Goal: Communication & Community: Answer question/provide support

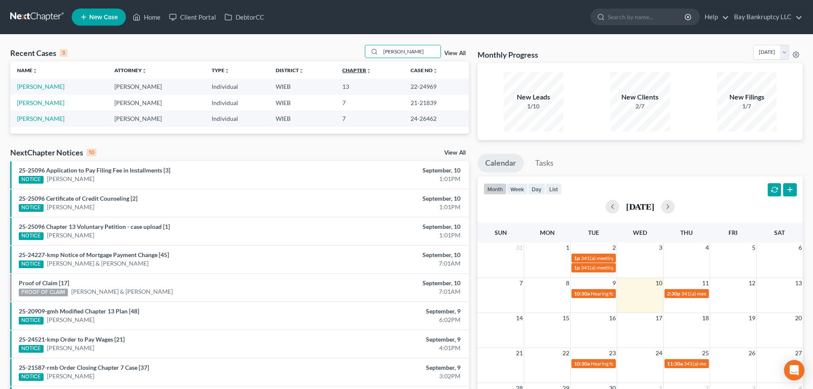
drag, startPoint x: 406, startPoint y: 51, endPoint x: 344, endPoint y: 68, distance: 64.0
click at [344, 68] on div "Recent Cases 3 Alicia View All Name unfold_more expand_more expand_less Attorne…" at bounding box center [239, 89] width 459 height 89
type input "TAYLOR"
click at [33, 85] on link "[PERSON_NAME]" at bounding box center [40, 86] width 47 height 7
select select "2"
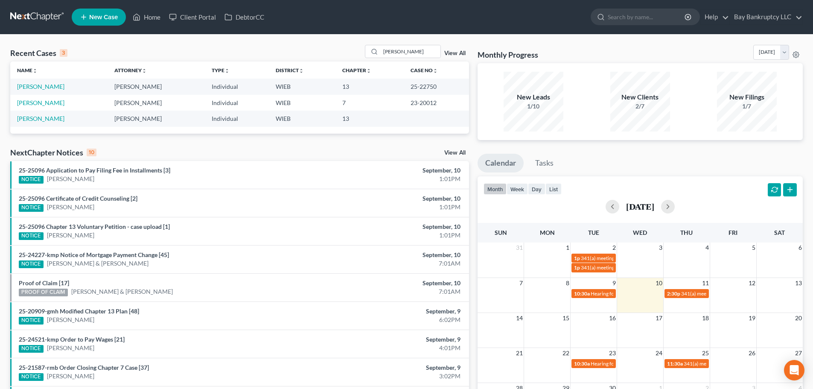
select select "0"
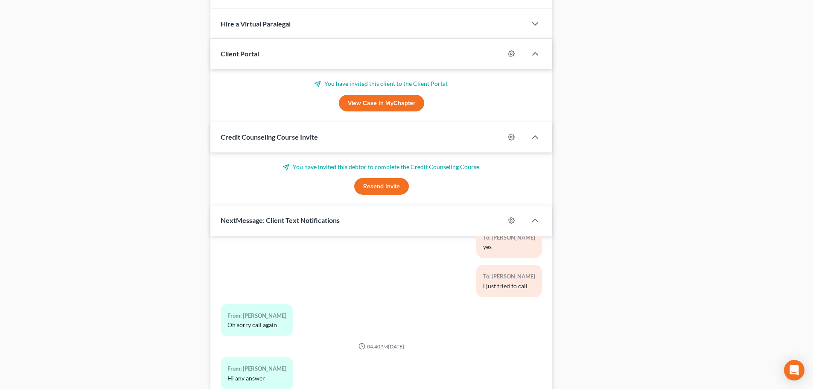
scroll to position [694, 0]
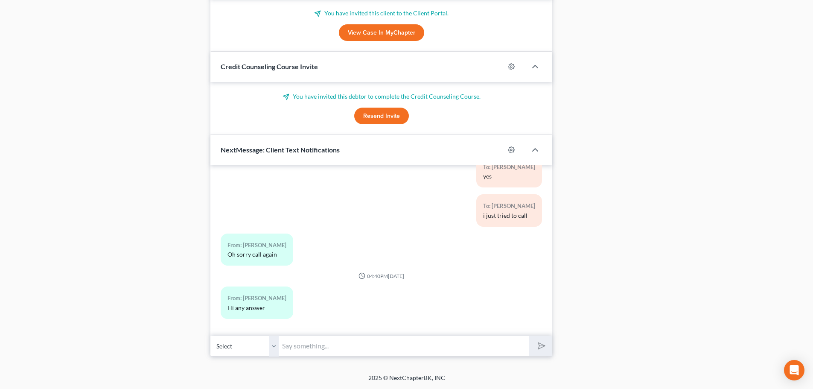
click at [323, 351] on input "text" at bounding box center [404, 345] width 250 height 21
type input "Yes, sorry-they said its still pending."
click at [540, 344] on icon "submit" at bounding box center [540, 346] width 12 height 12
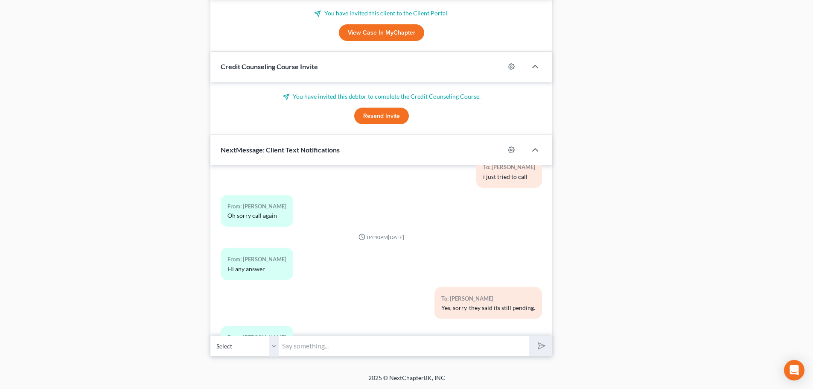
scroll to position [6670, 0]
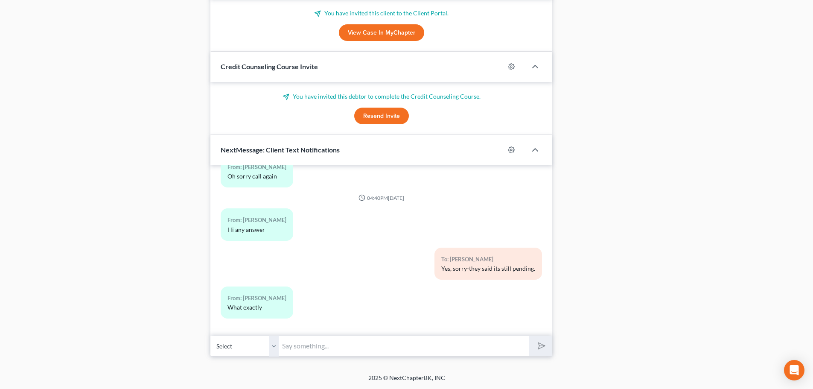
click at [325, 347] on input "text" at bounding box center [404, 345] width 250 height 21
type input "the claim is still pending. Hopefully in the next week it will be decided."
click at [546, 346] on button "submit" at bounding box center [539, 346] width 23 height 20
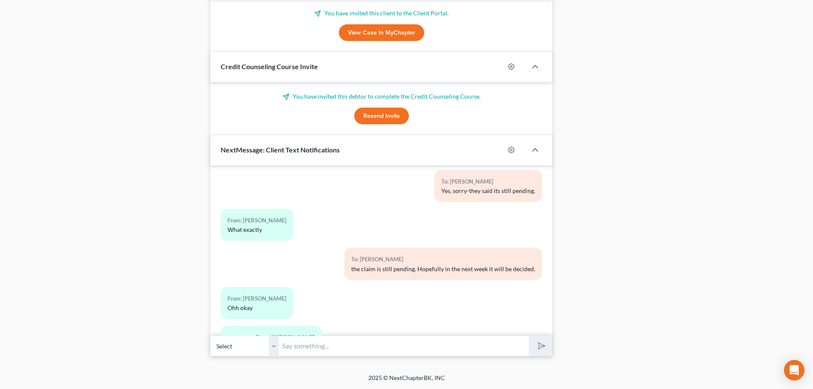
scroll to position [6787, 0]
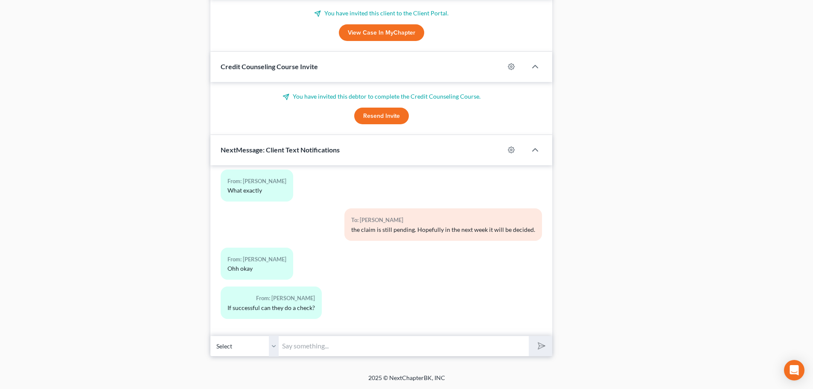
click at [309, 345] on input "text" at bounding box center [404, 345] width 250 height 21
type input "L"
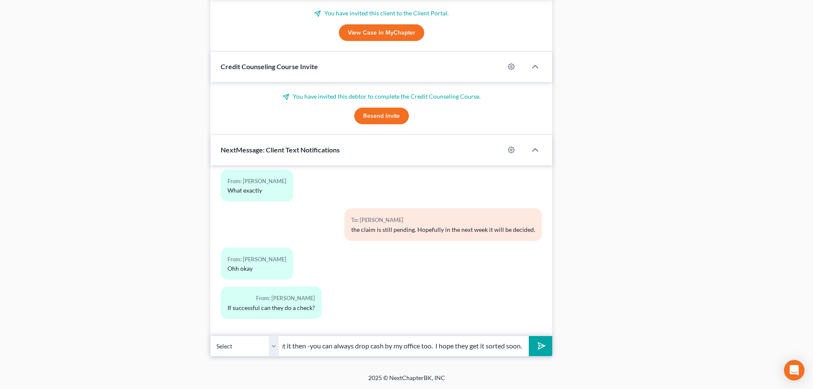
scroll to position [0, 97]
type input "If it gets to that we can talk about it then -you can always drop cash by my of…"
click at [546, 349] on button "submit" at bounding box center [539, 346] width 23 height 20
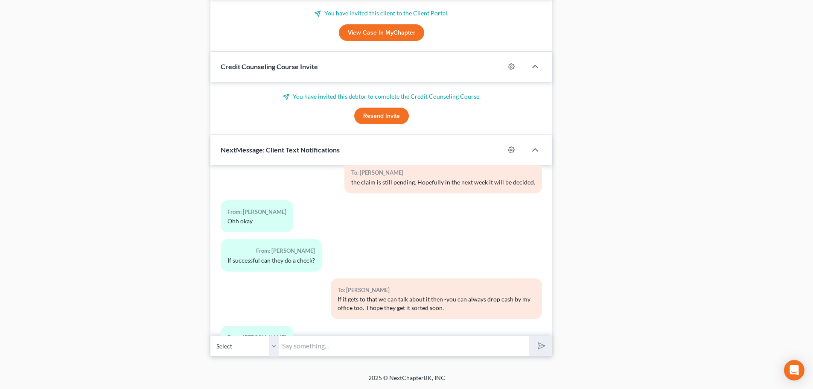
scroll to position [6874, 0]
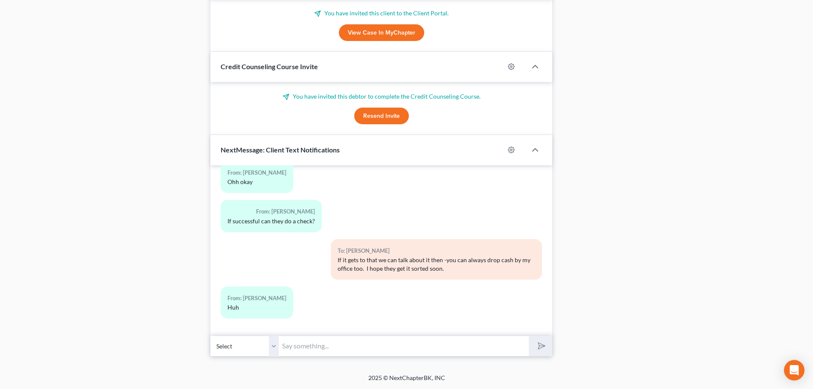
click at [307, 349] on input "text" at bounding box center [404, 345] width 250 height 21
drag, startPoint x: 646, startPoint y: 233, endPoint x: 331, endPoint y: 356, distance: 337.5
click at [318, 345] on input "text" at bounding box center [404, 345] width 250 height 21
type input "w"
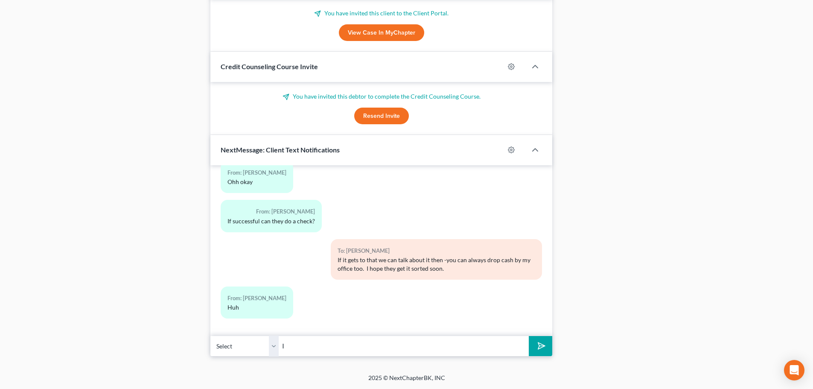
type input "I"
type input "I don't understand--isn't that what your talking about"
click at [538, 347] on polygon "submit" at bounding box center [539, 345] width 10 height 10
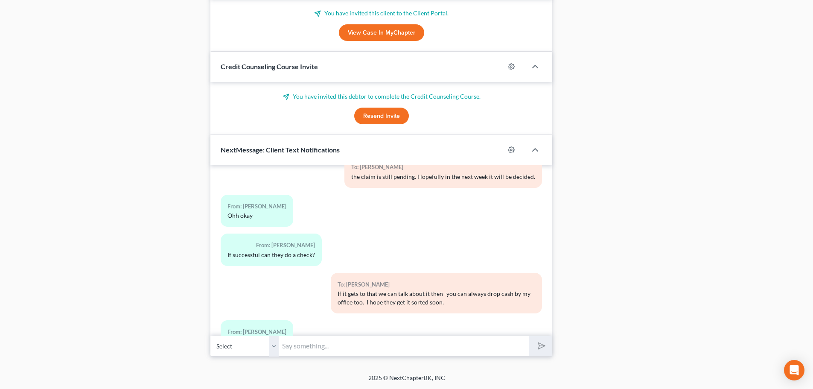
scroll to position [6912, 0]
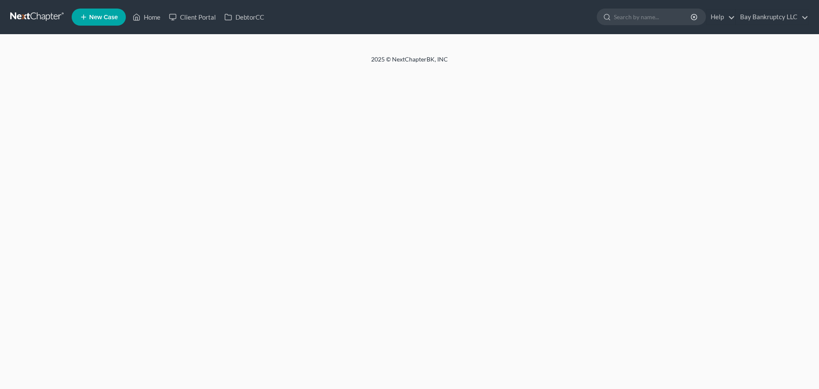
select select "2"
select select "0"
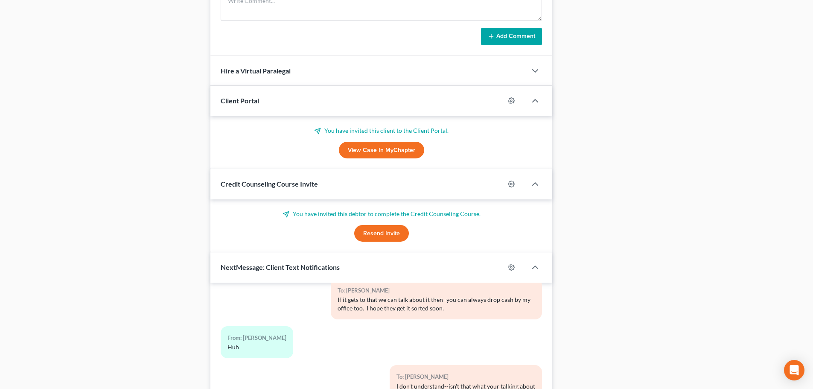
scroll to position [694, 0]
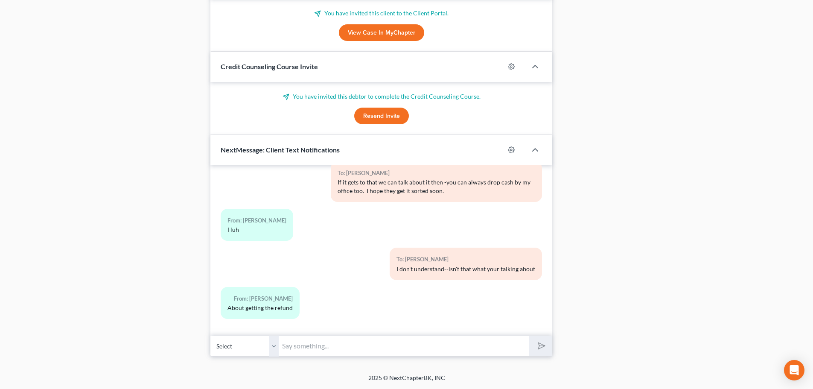
click at [300, 344] on input "text" at bounding box center [404, 345] width 250 height 21
type input "I thought you didn't want it to go through-isn't that why you signed the form?"
click at [531, 348] on button "submit" at bounding box center [539, 346] width 23 height 20
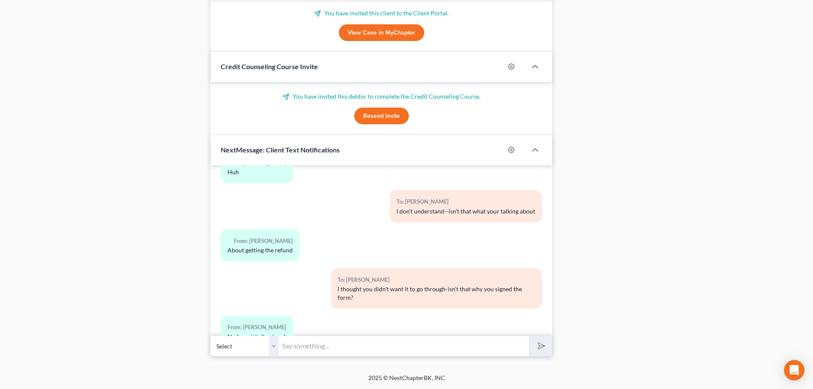
scroll to position [7038, 0]
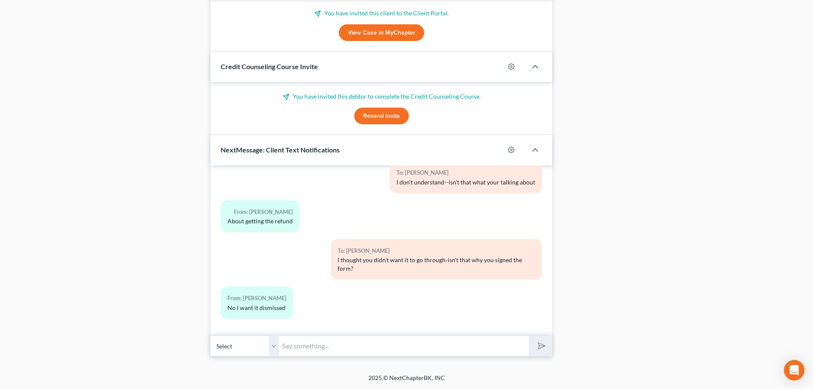
click at [322, 345] on input "text" at bounding box center [404, 345] width 250 height 21
type input "want what dismissed?"
click at [540, 345] on icon "submit" at bounding box center [540, 346] width 12 height 12
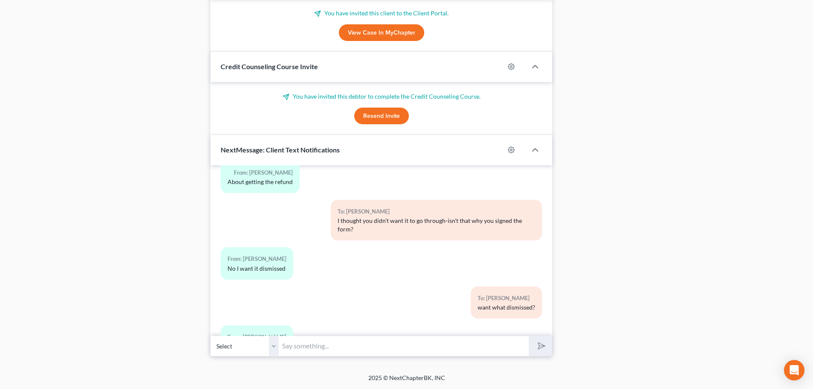
scroll to position [7116, 0]
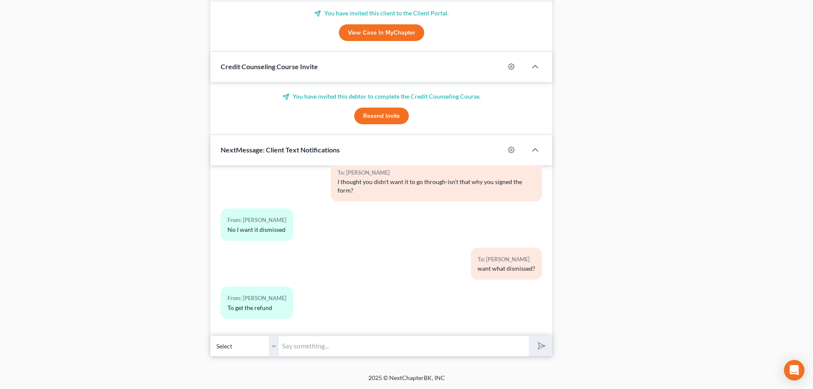
click at [305, 344] on input "text" at bounding box center [404, 345] width 250 height 21
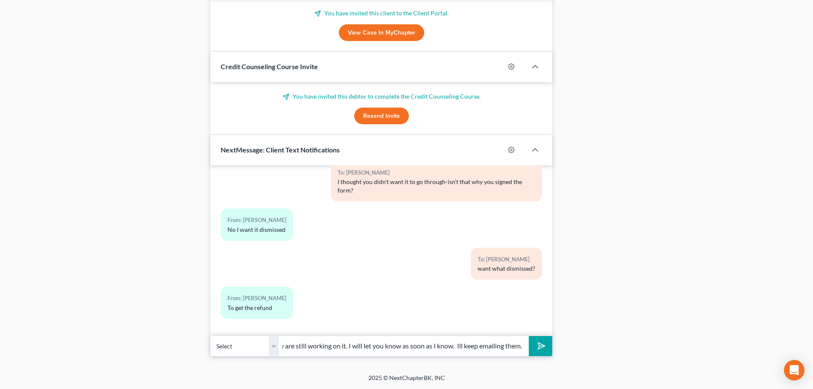
scroll to position [0, 34]
type input "right--they are still working on it. I will let you know as soon as I know. Ill…"
click at [544, 349] on icon "submit" at bounding box center [539, 345] width 9 height 9
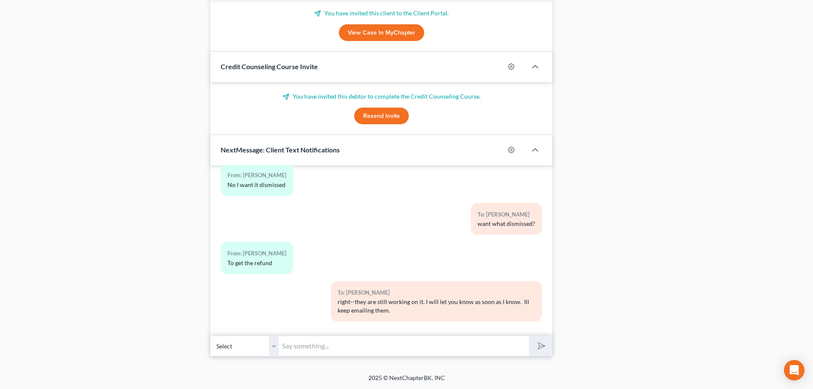
scroll to position [7163, 0]
click at [306, 347] on input "text" at bounding box center [404, 345] width 250 height 21
click at [277, 316] on div "To: Quenton Taylor right--they are still working on it. I will let you know as …" at bounding box center [381, 301] width 330 height 47
click at [308, 347] on input "text" at bounding box center [404, 345] width 250 height 21
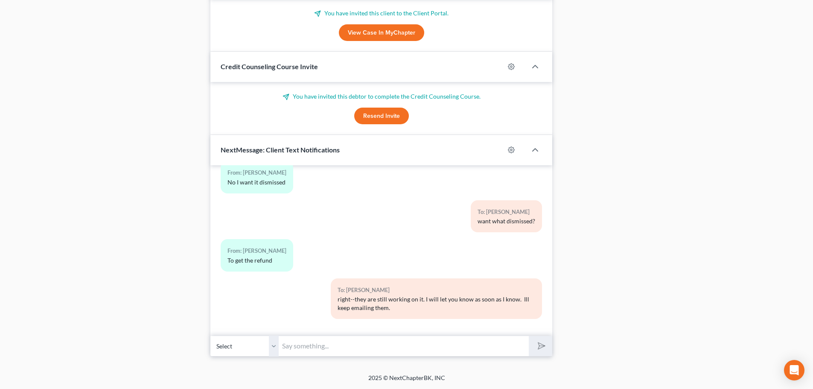
click at [323, 348] on input "text" at bounding box center [404, 345] width 250 height 21
click at [358, 345] on input "text" at bounding box center [404, 345] width 250 height 21
type input "If they process the refund, you want to pay it, correct?"
drag, startPoint x: 462, startPoint y: 346, endPoint x: 239, endPoint y: 351, distance: 223.1
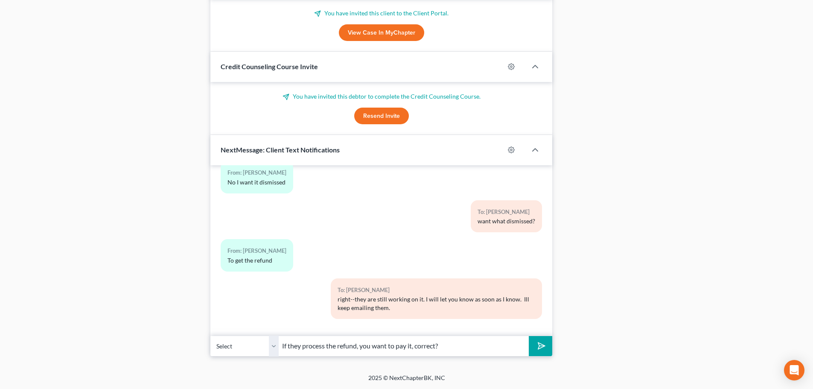
click at [239, 351] on div "Select +1 (262) 894-9255 - Quenton Taylor If they process the refund, you want …" at bounding box center [381, 346] width 342 height 20
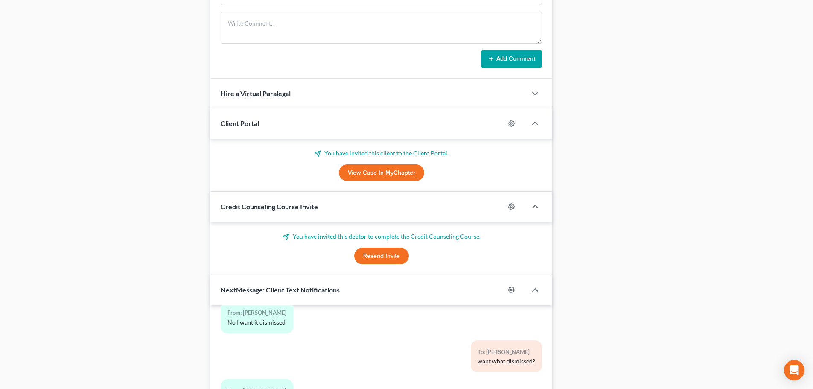
scroll to position [694, 0]
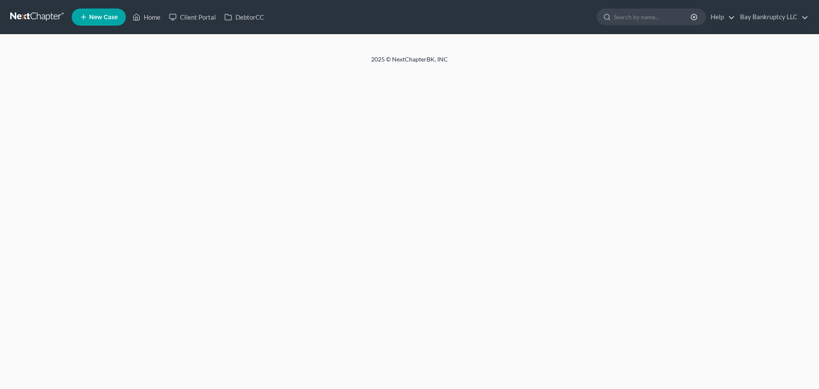
select select "0"
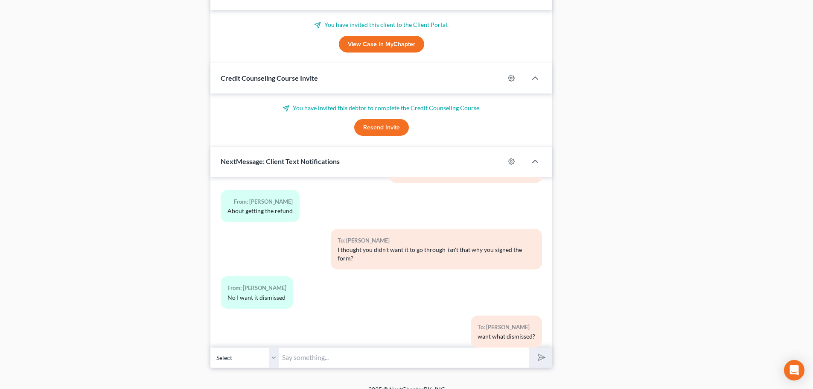
scroll to position [7163, 0]
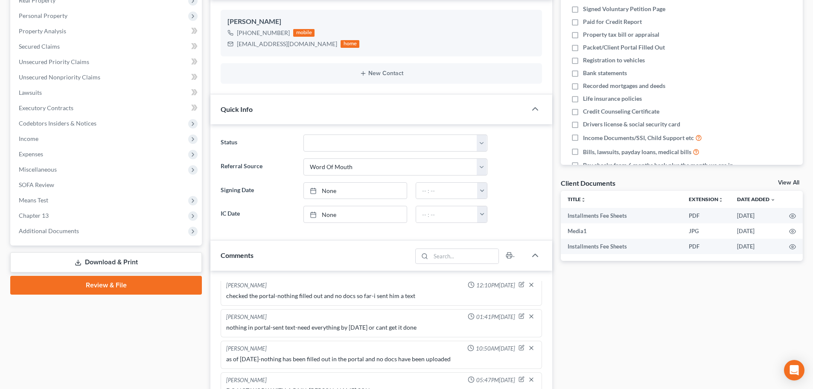
scroll to position [0, 0]
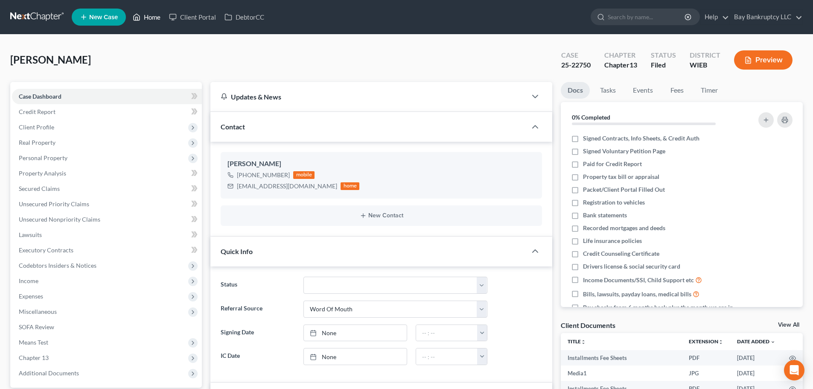
click at [154, 18] on link "Home" at bounding box center [146, 16] width 36 height 15
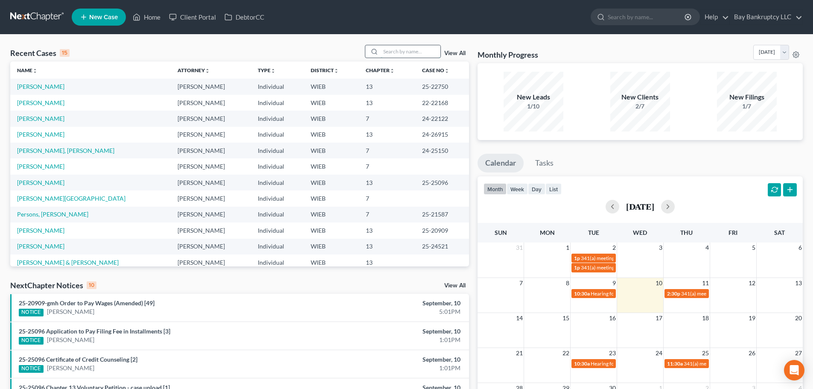
click at [398, 55] on input "search" at bounding box center [410, 51] width 60 height 12
type input "[PERSON_NAME]"
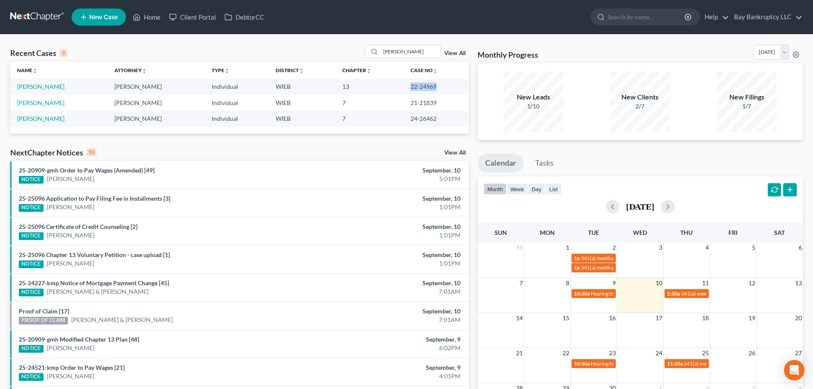
drag, startPoint x: 403, startPoint y: 86, endPoint x: 433, endPoint y: 87, distance: 29.4
click at [433, 87] on td "22-24969" at bounding box center [436, 86] width 65 height 16
copy td "22-24969"
click at [154, 17] on link "Home" at bounding box center [146, 16] width 36 height 15
click at [149, 16] on link "Home" at bounding box center [146, 16] width 36 height 15
